Goal: Task Accomplishment & Management: Complete application form

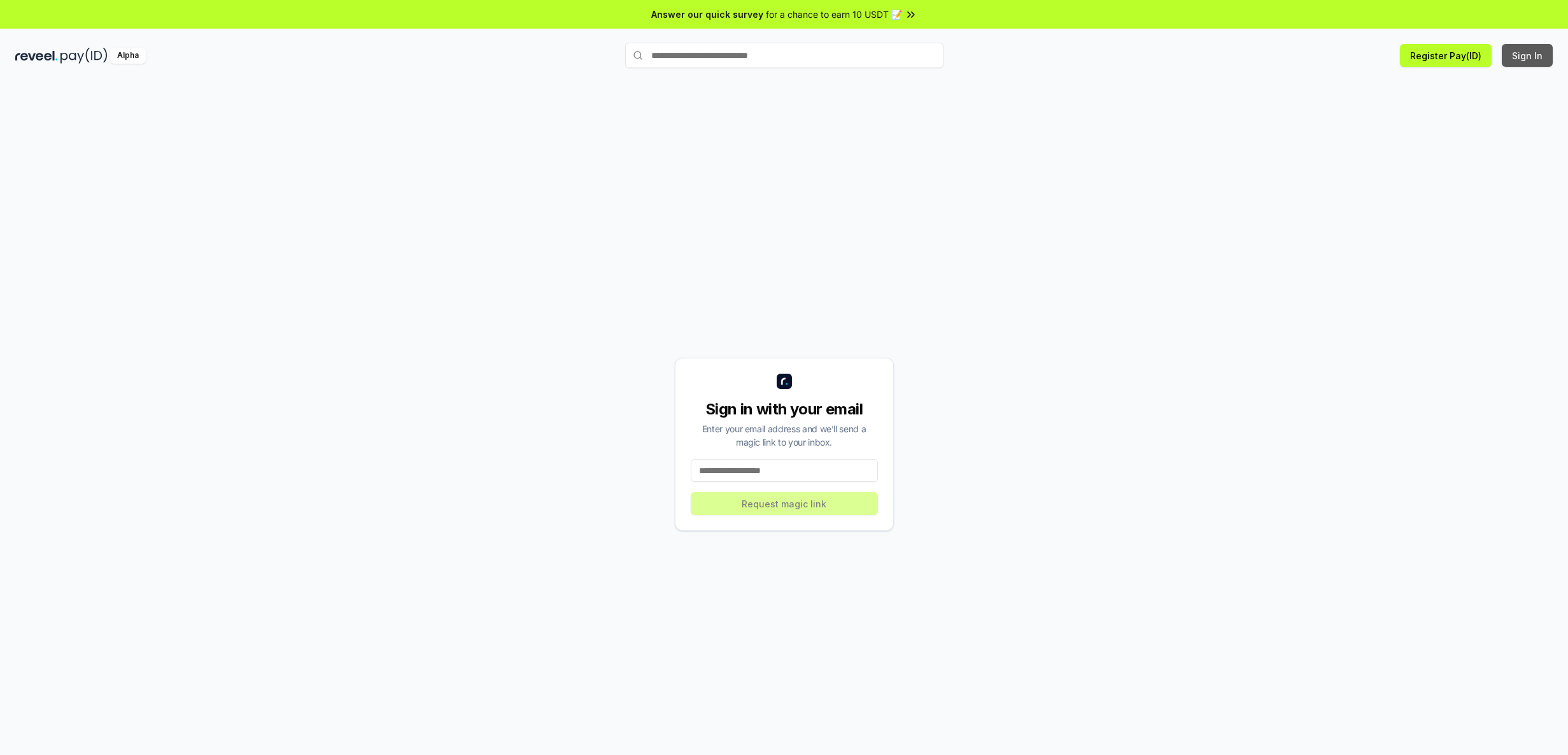
click at [1530, 58] on button "Sign In" at bounding box center [1527, 55] width 51 height 23
click at [781, 473] on input at bounding box center [785, 470] width 188 height 23
drag, startPoint x: 781, startPoint y: 473, endPoint x: 1072, endPoint y: 517, distance: 294.3
click at [1072, 517] on div "Sign in with your email Enter your email address and we’ll send a magic link to…" at bounding box center [784, 445] width 1537 height 694
click at [249, 393] on div "Sign in with your email Enter your email address and we’ll send a magic link to…" at bounding box center [784, 445] width 1537 height 694
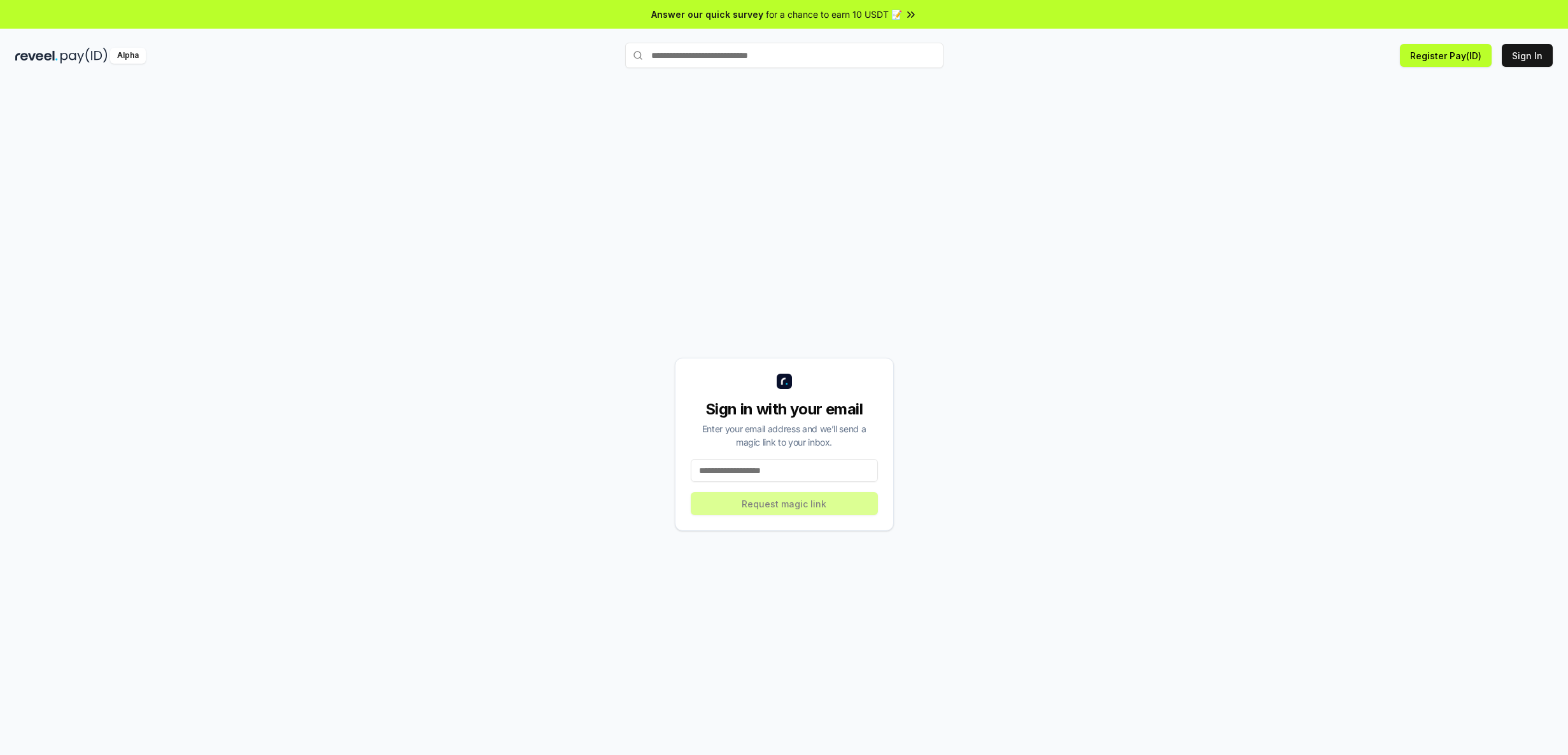
click at [745, 475] on input at bounding box center [785, 470] width 188 height 23
paste input "**********"
type input "**********"
click at [807, 508] on button "Request magic link" at bounding box center [785, 504] width 188 height 23
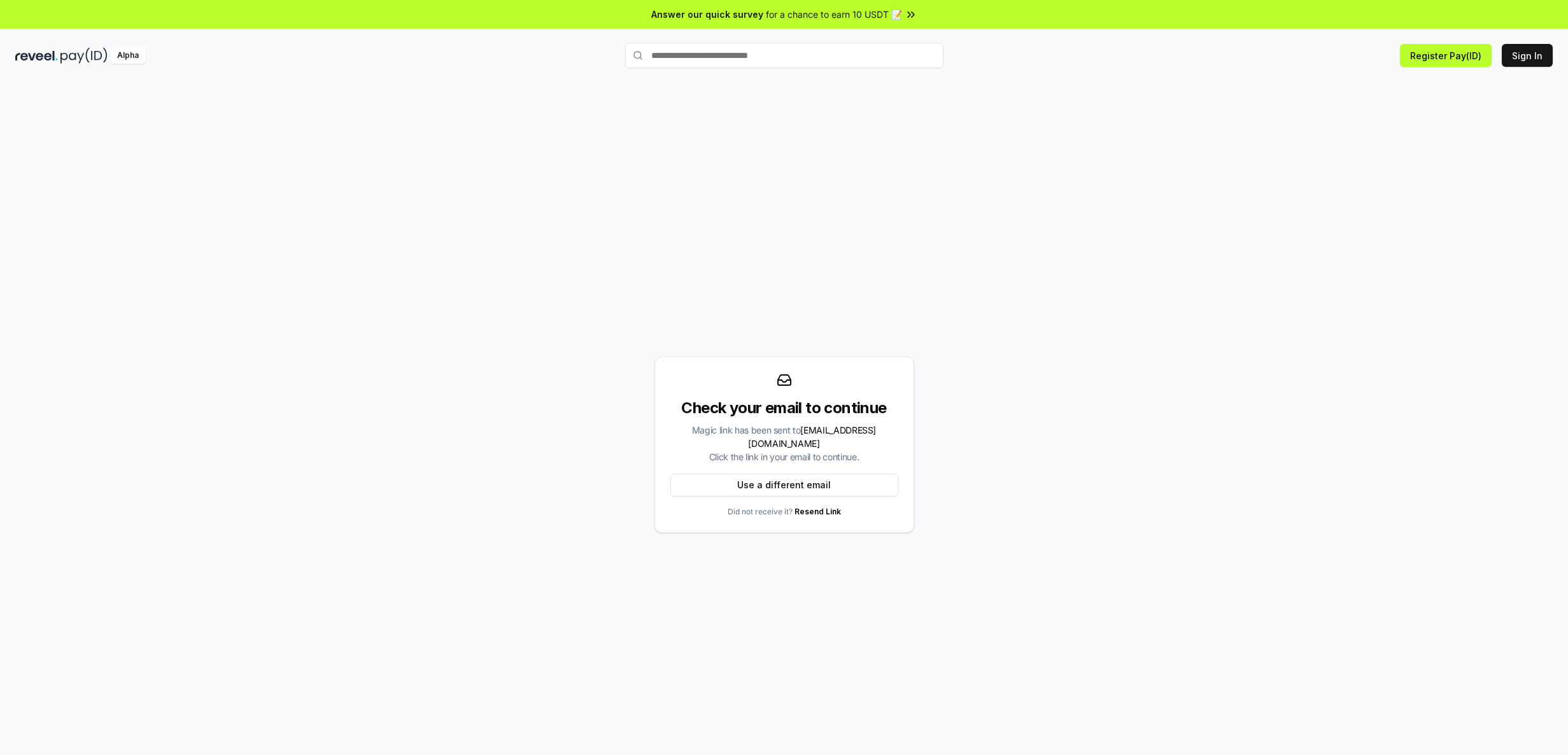
click at [761, 57] on input "text" at bounding box center [784, 56] width 318 height 26
click at [733, 56] on input "text" at bounding box center [784, 56] width 318 height 26
click at [734, 56] on input "text" at bounding box center [784, 56] width 318 height 26
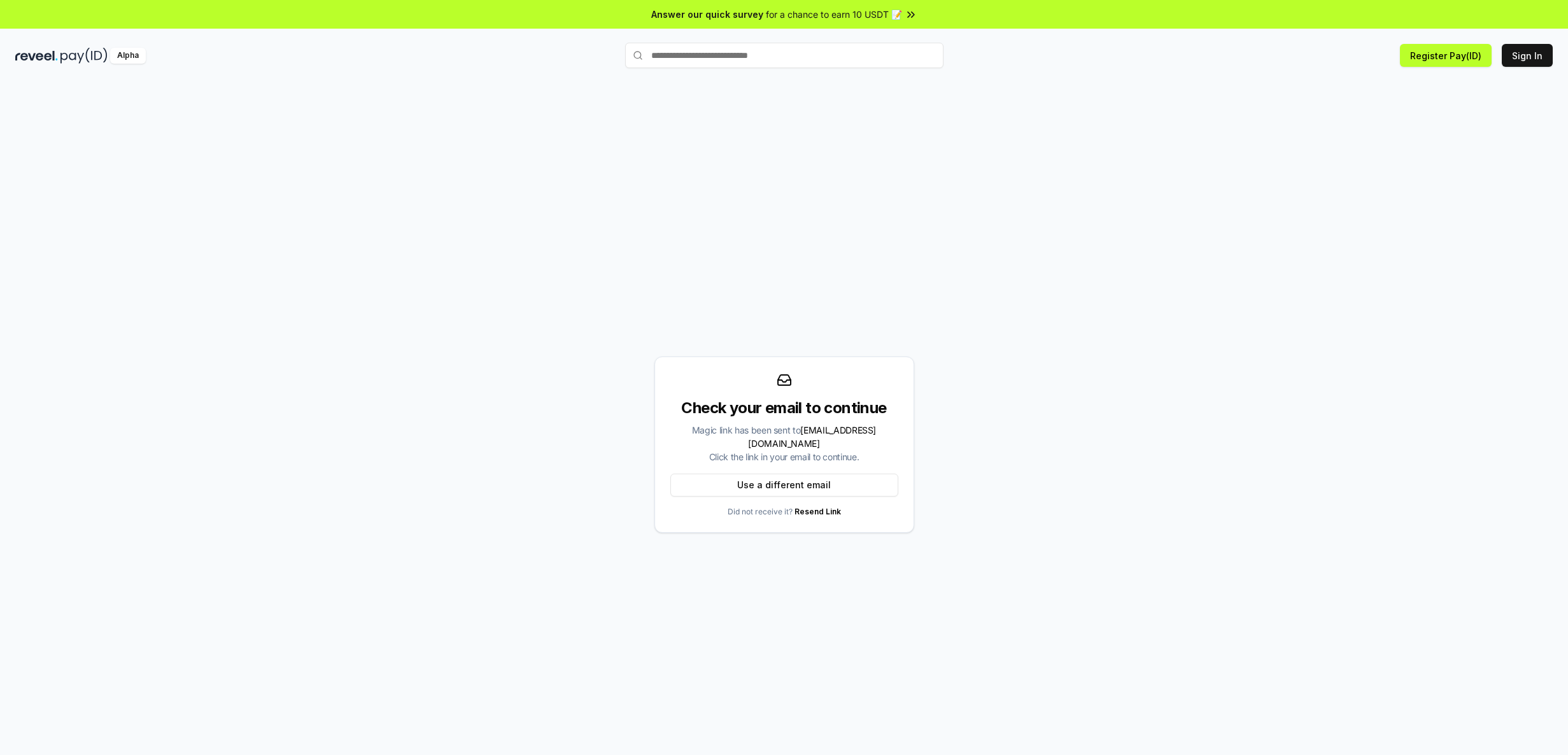
click at [734, 56] on input "text" at bounding box center [784, 56] width 318 height 26
click at [809, 57] on input "text" at bounding box center [784, 56] width 318 height 26
click at [1449, 53] on button "Register Pay(ID)" at bounding box center [1445, 55] width 91 height 23
click at [2, 231] on div "Check your email to continue Magic link has been sent to [EMAIL_ADDRESS][DOMAIN…" at bounding box center [784, 432] width 1568 height 719
